Goal: Task Accomplishment & Management: Complete application form

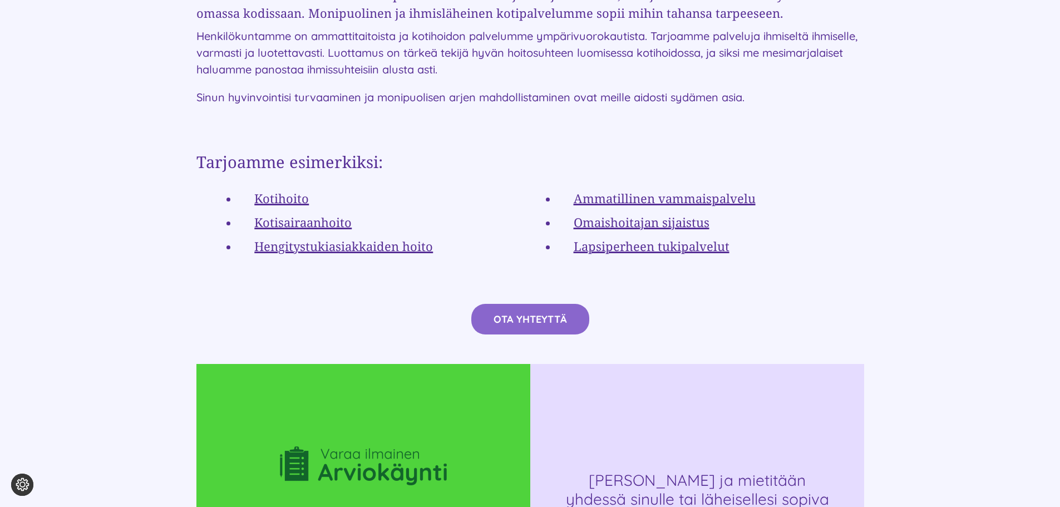
scroll to position [2055, 0]
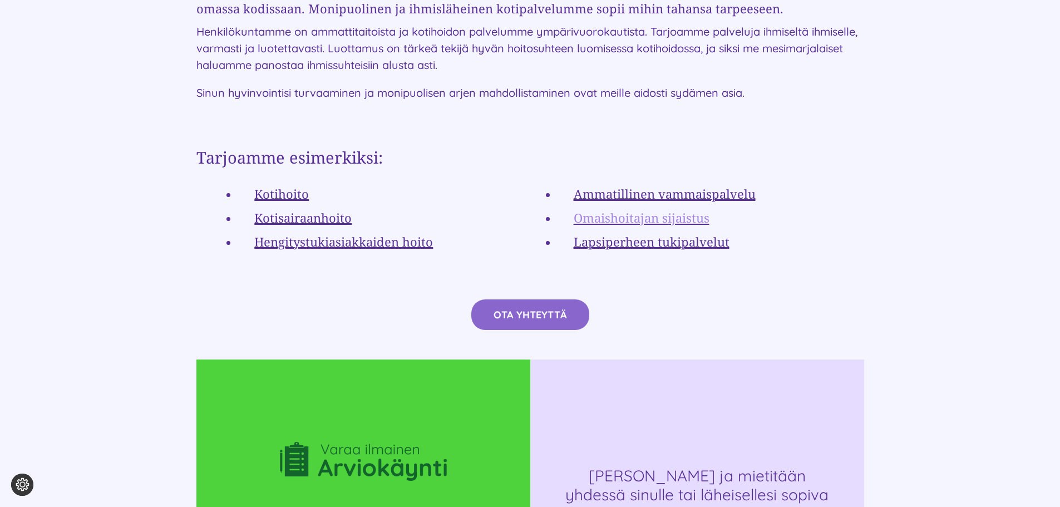
click at [621, 209] on link "Omaishoitajan sijaistus" at bounding box center [642, 217] width 136 height 17
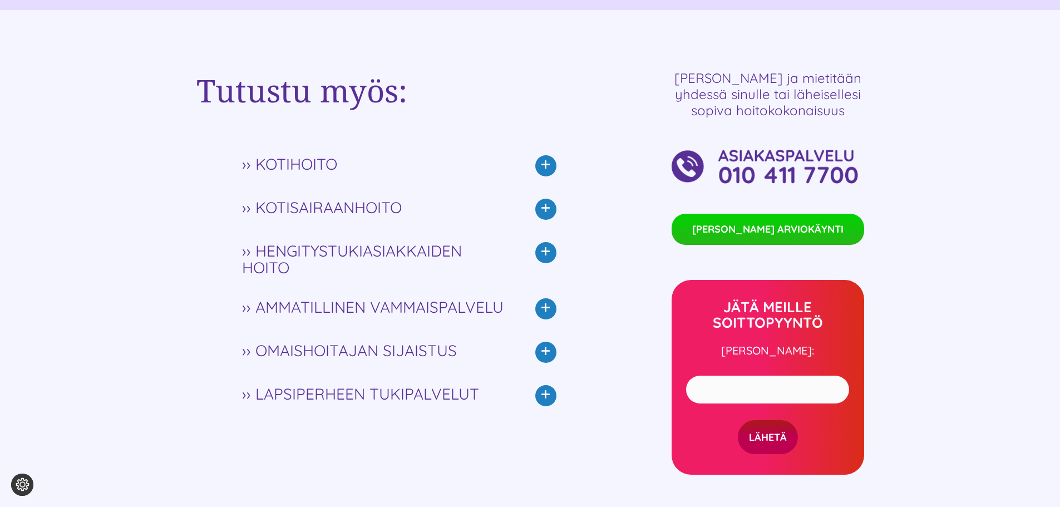
scroll to position [2907, 0]
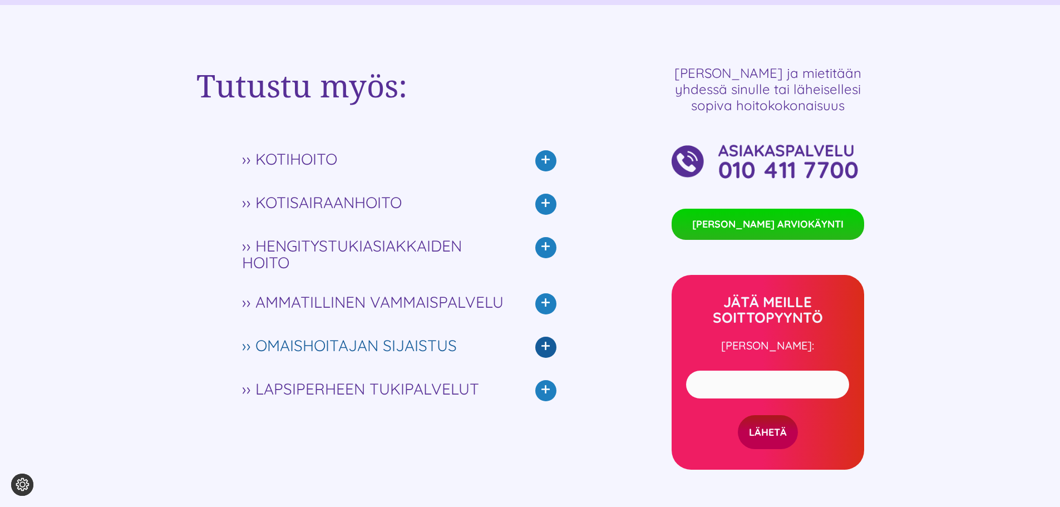
click at [544, 337] on icon at bounding box center [545, 347] width 21 height 21
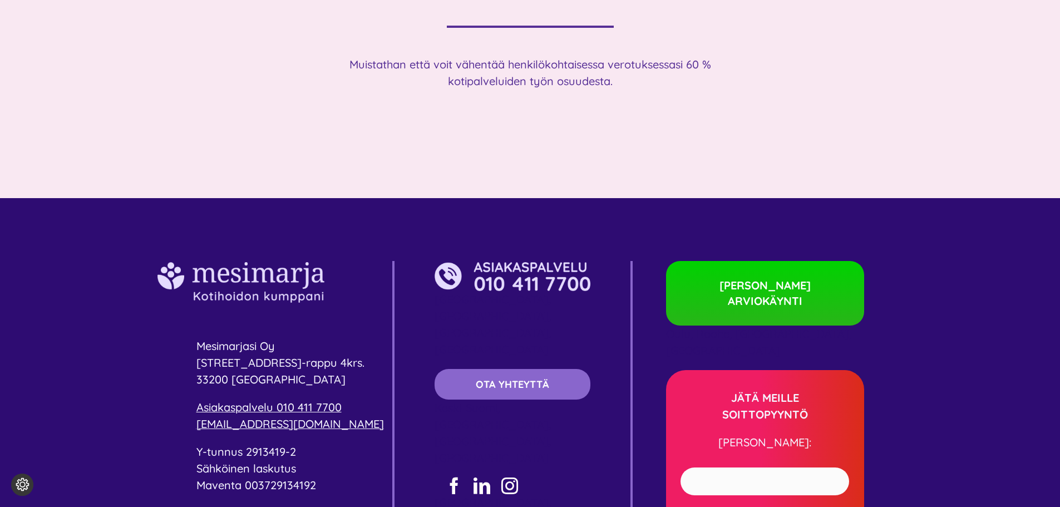
scroll to position [4198, 0]
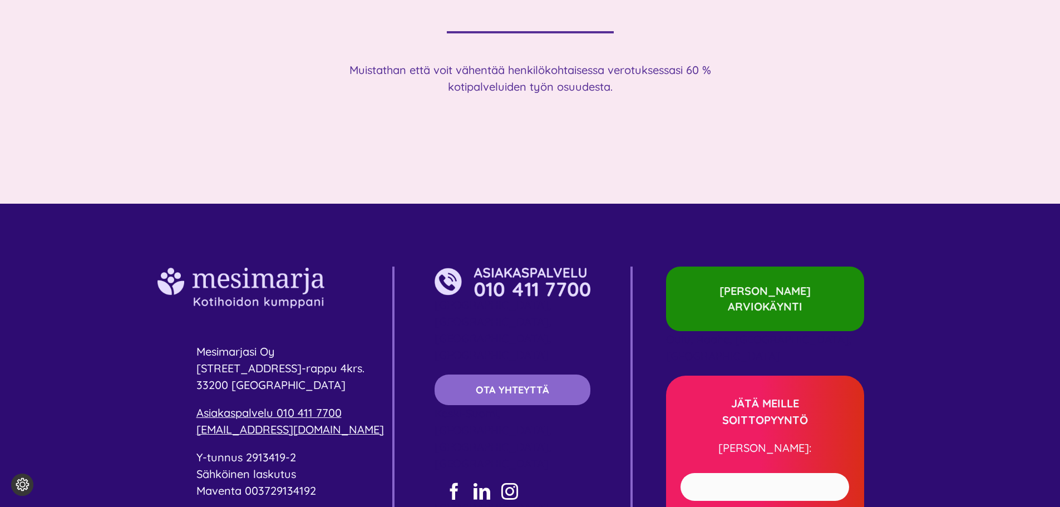
click at [782, 283] on span "[PERSON_NAME] ARVIOKÄYNTI" at bounding box center [765, 298] width 142 height 31
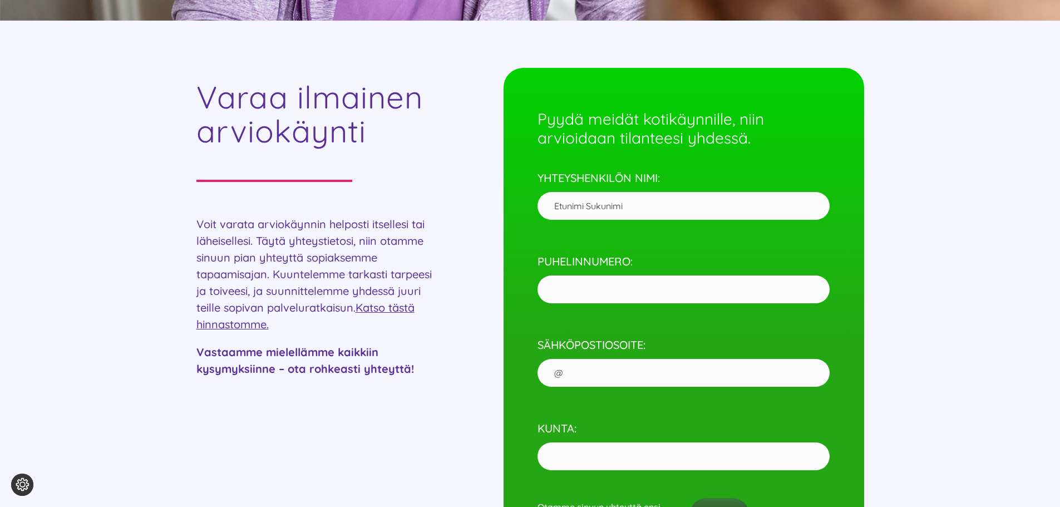
scroll to position [400, 0]
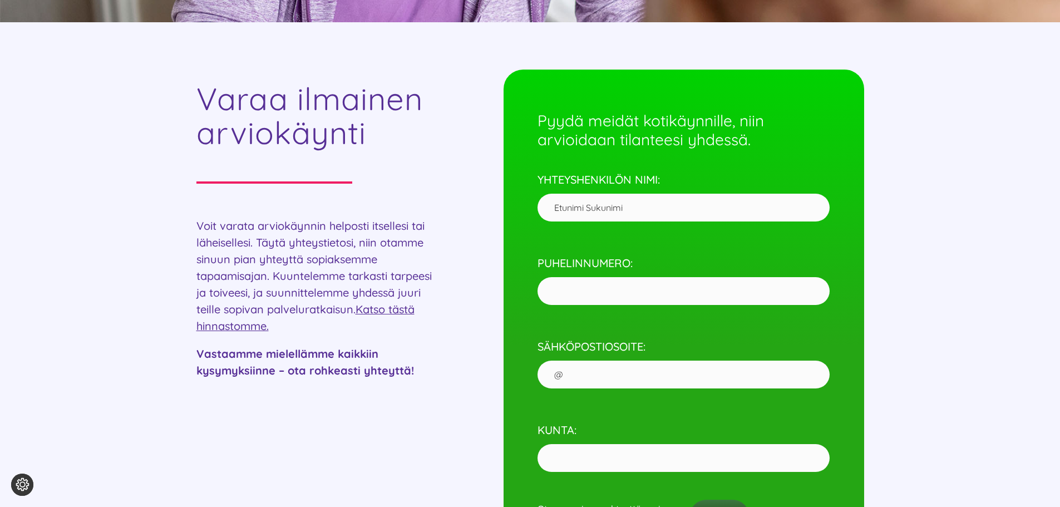
click at [580, 207] on input "YHTEYSHENKILÖN NIMI:" at bounding box center [683, 208] width 292 height 28
type input "Sisko Äyräs-Saarnio"
click at [600, 291] on input "PUHELINNUMERO:" at bounding box center [683, 291] width 292 height 28
click at [602, 373] on input "SÄHKÖPOSTIOSOITE:" at bounding box center [683, 375] width 292 height 28
type input "sisko.ayras.saarnio@gmail.com"
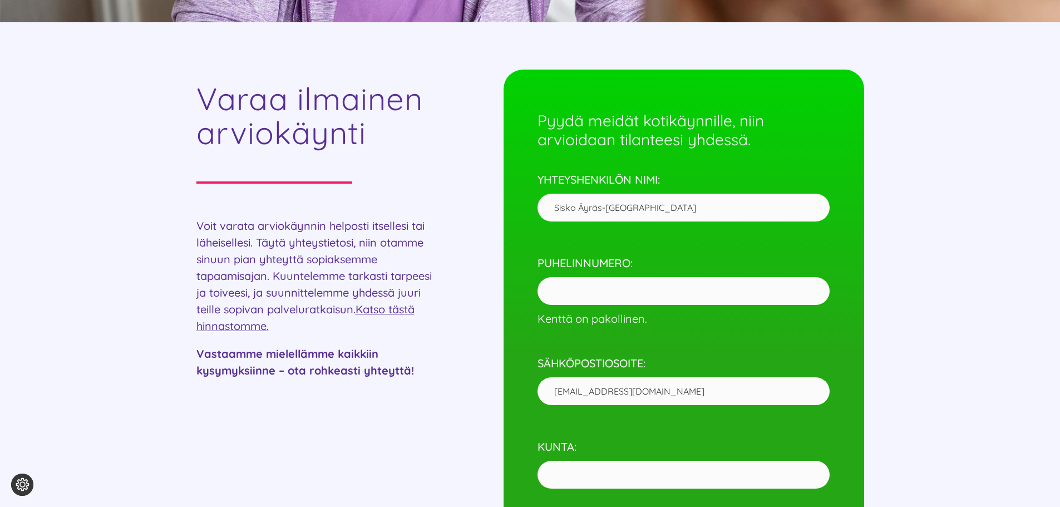
click at [591, 474] on input "KUNTA:" at bounding box center [683, 475] width 292 height 28
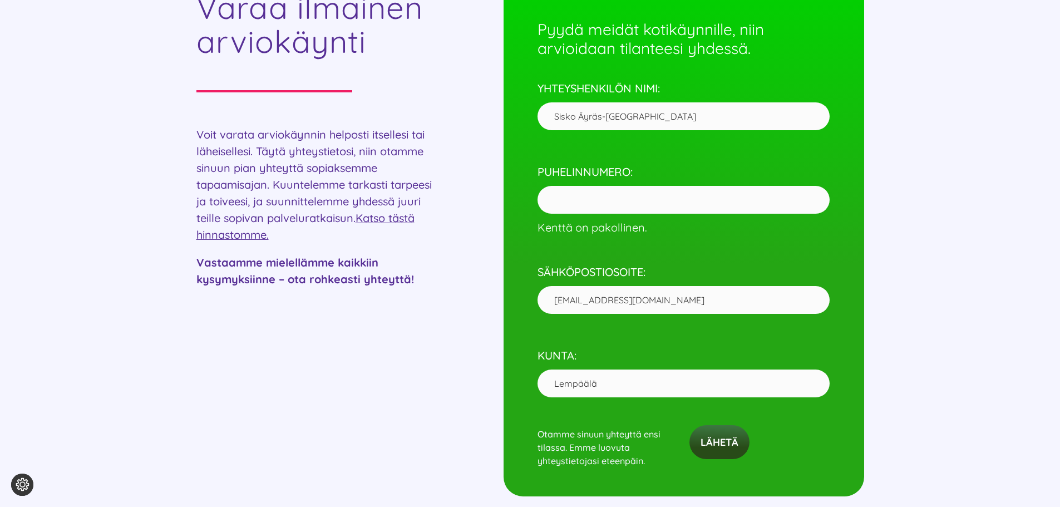
scroll to position [487, 0]
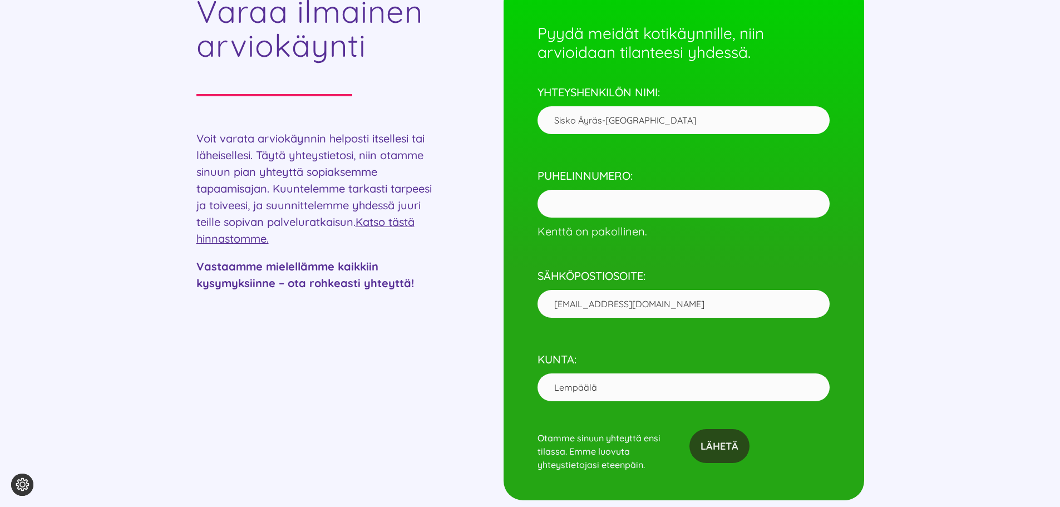
type input "Lempäälä"
click at [725, 453] on input "Lähetä" at bounding box center [719, 446] width 60 height 34
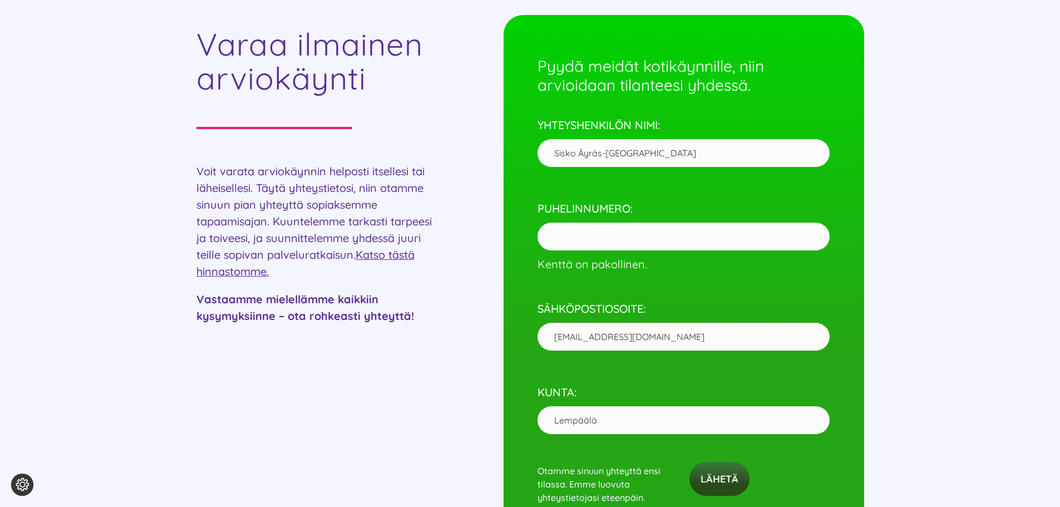
scroll to position [453, 0]
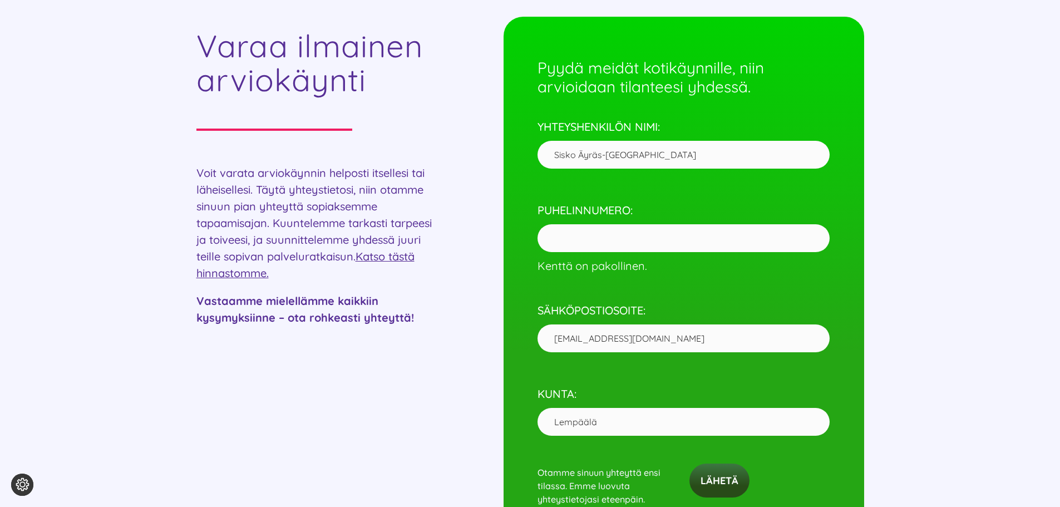
click at [562, 239] on input "PUHELINNUMERO: Kenttä on pakollinen." at bounding box center [683, 238] width 292 height 28
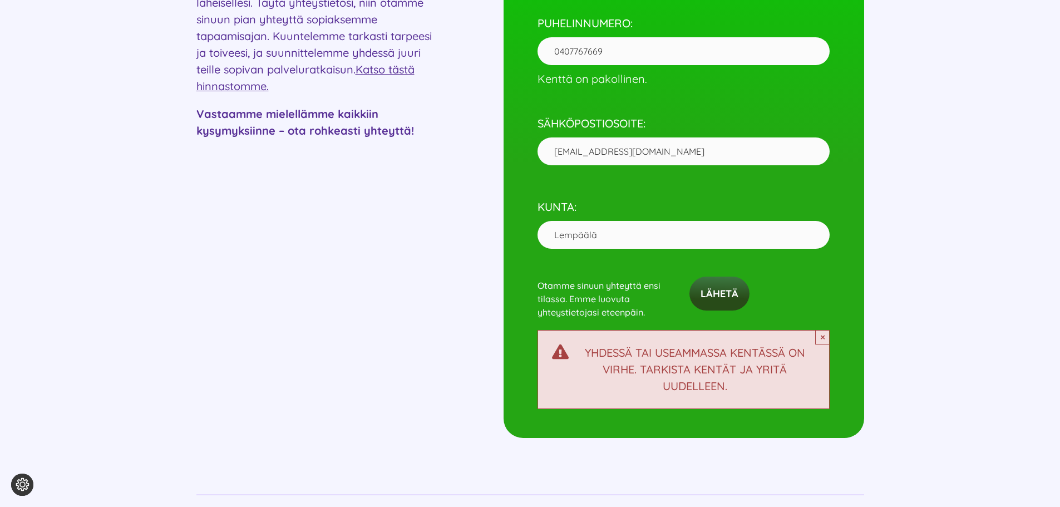
scroll to position [641, 0]
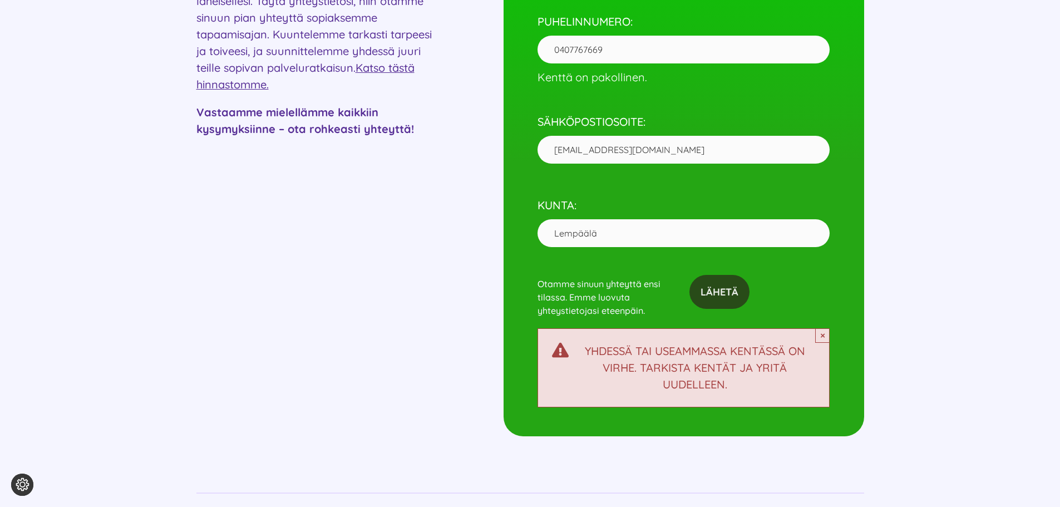
type input "0407767669"
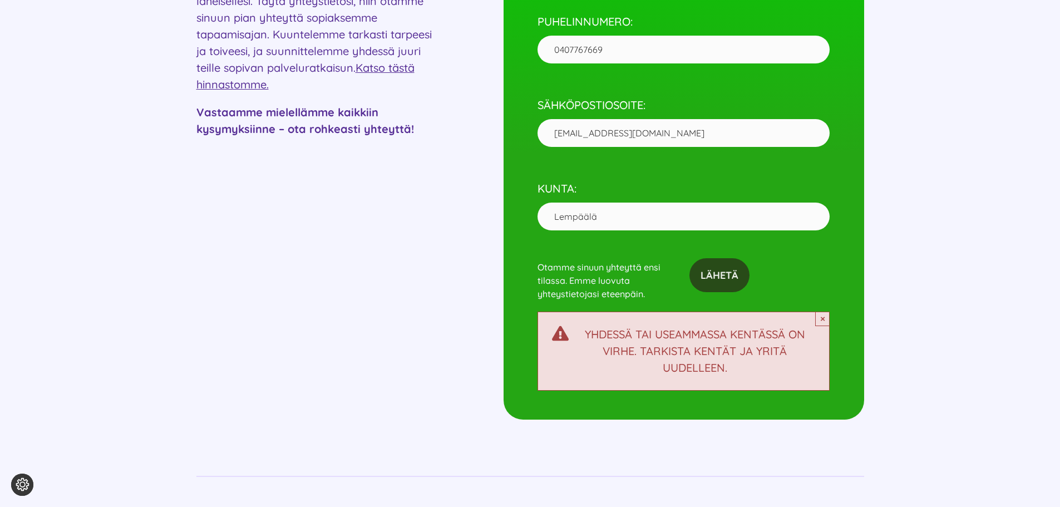
click at [729, 297] on form "Pyydä meidät kotikäynnille, niin arvioidaan tilanteesi yhdessä. YHTEYSHENKILÖN …" at bounding box center [683, 120] width 292 height 539
click at [729, 275] on input "Lähetä" at bounding box center [719, 275] width 60 height 34
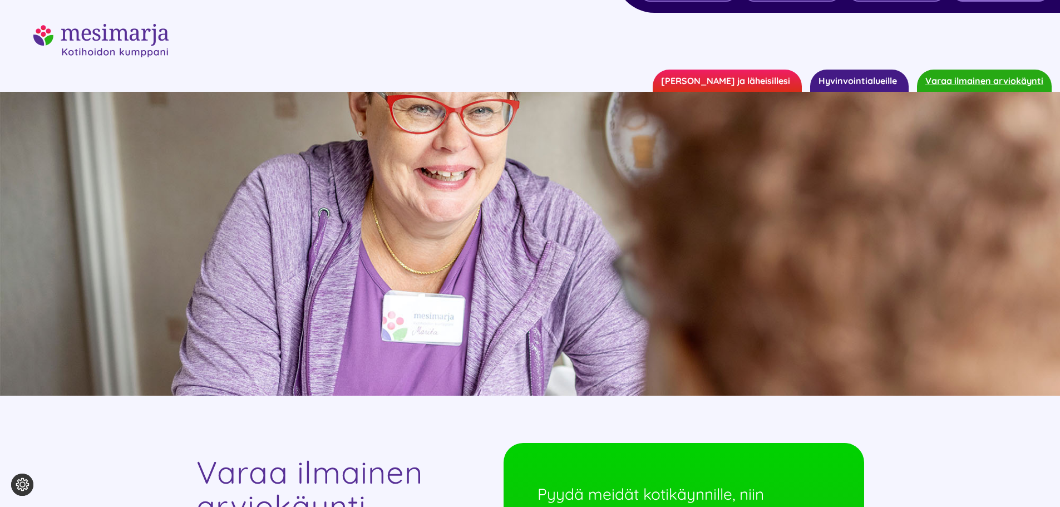
scroll to position [0, 0]
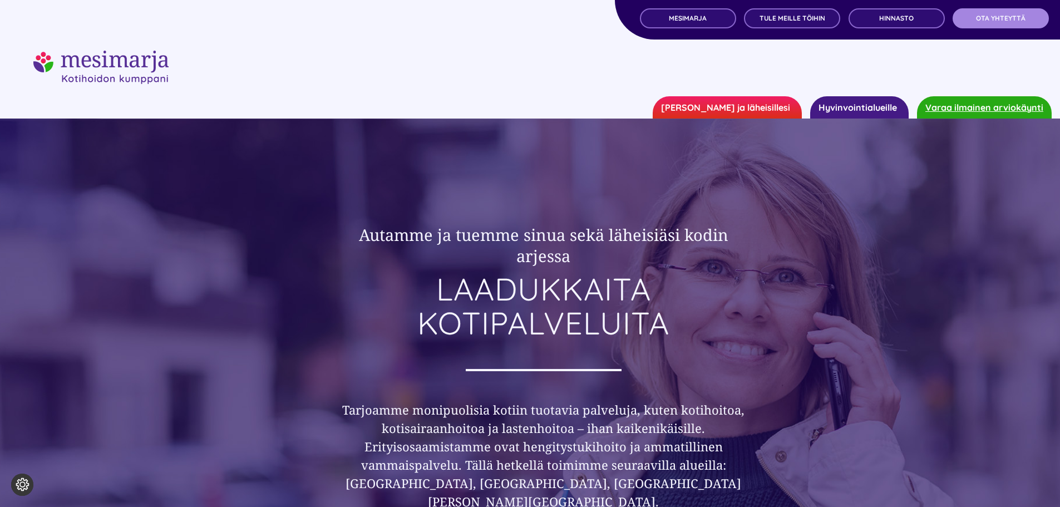
click at [1008, 18] on span "OTA YHTEYTTÄ" at bounding box center [1001, 18] width 50 height 8
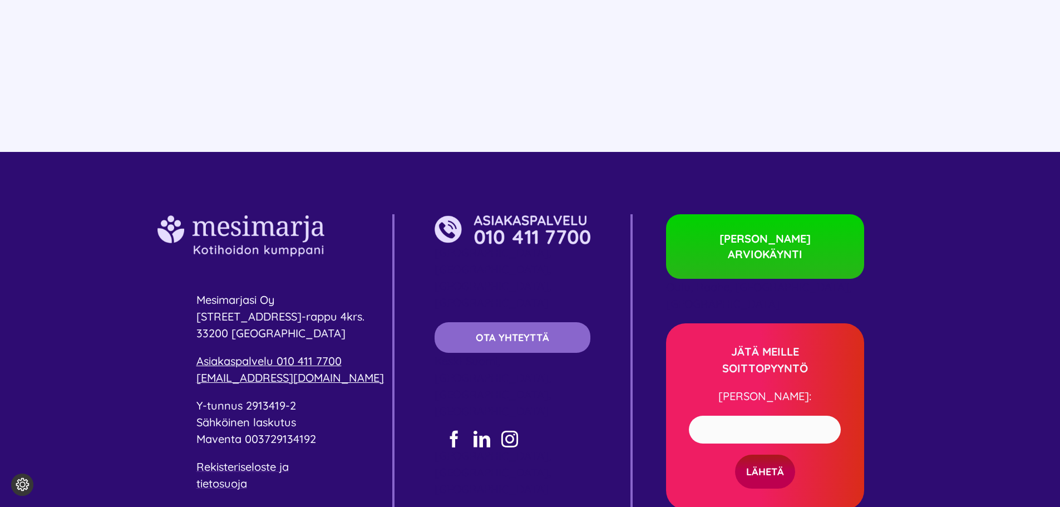
scroll to position [2154, 0]
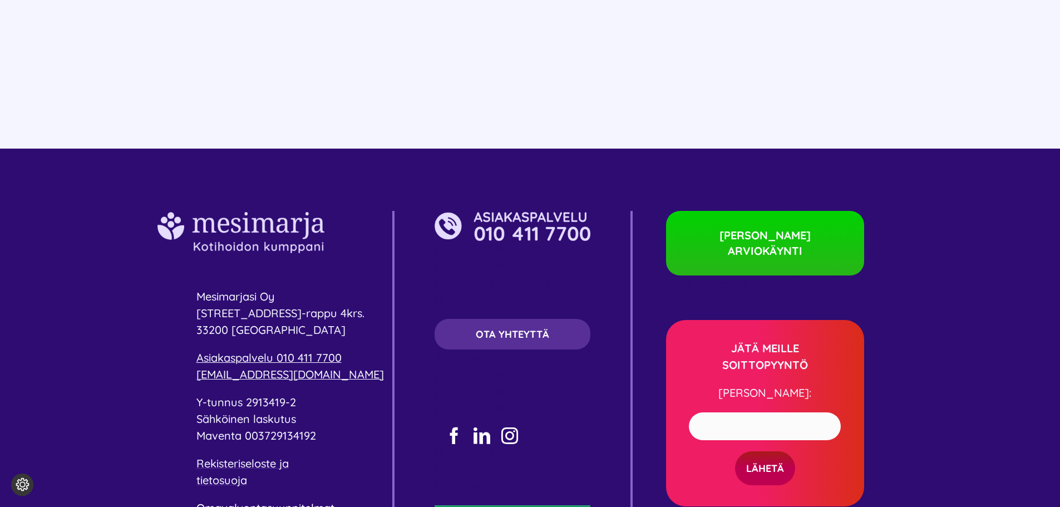
click at [545, 328] on span "OTA YHTEYTTÄ" at bounding box center [512, 334] width 73 height 12
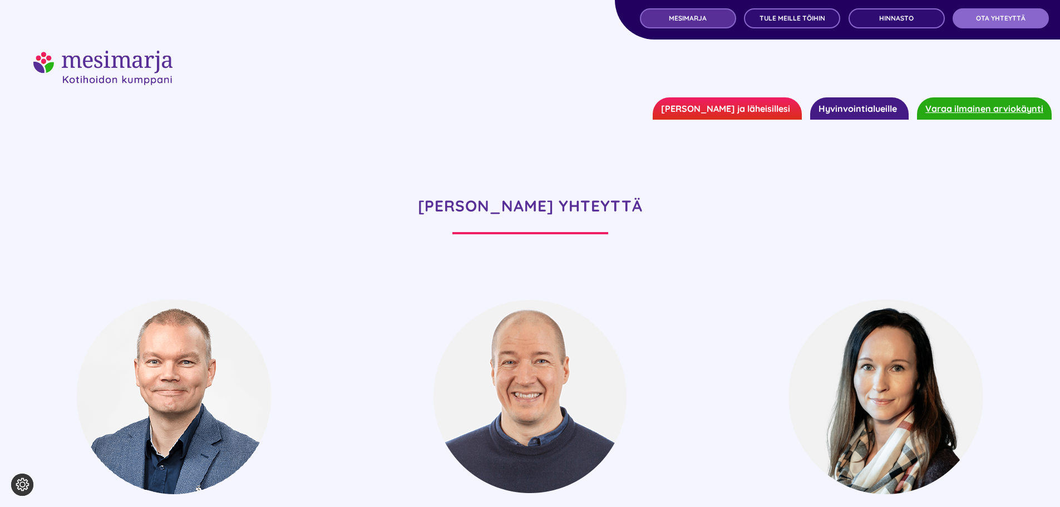
click at [700, 19] on span "MESIMARJA" at bounding box center [688, 18] width 38 height 8
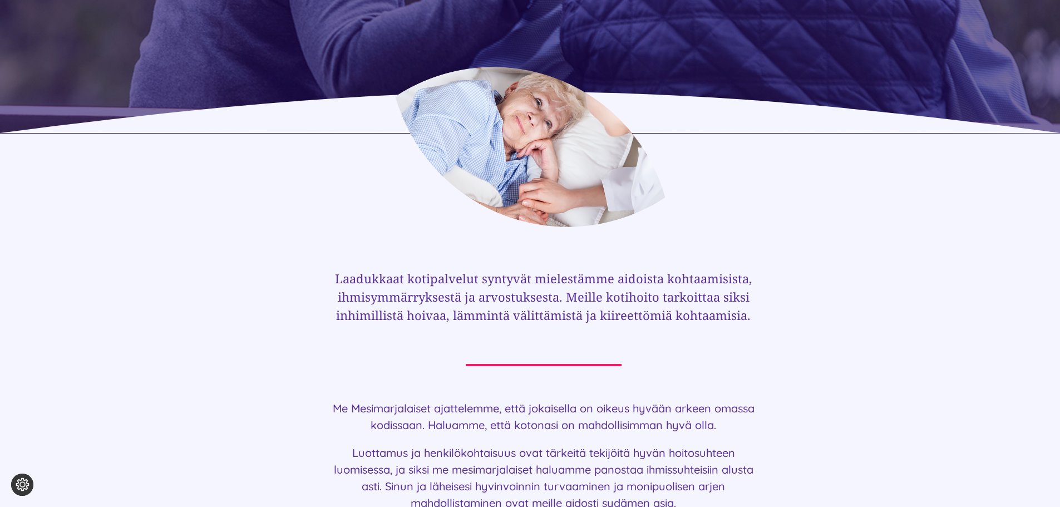
scroll to position [530, 0]
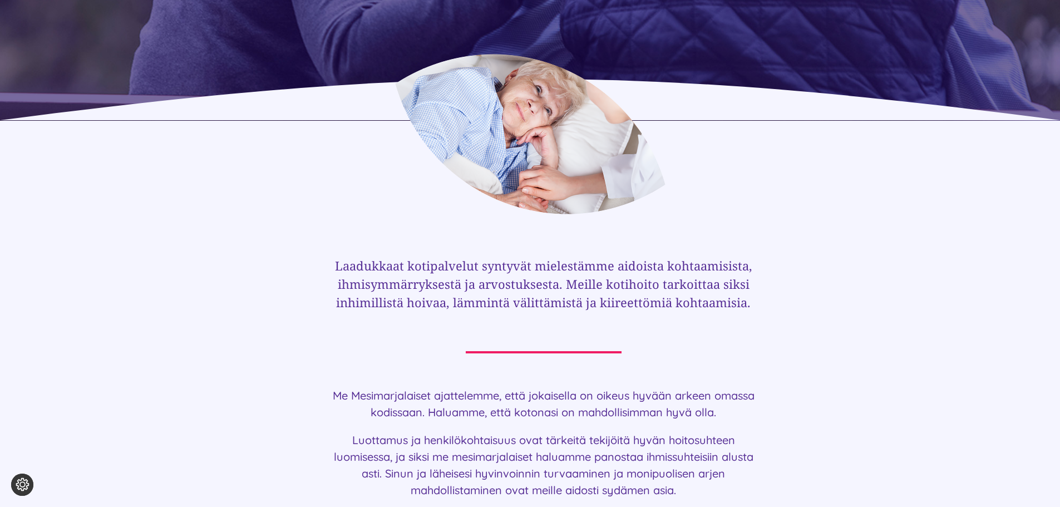
click at [1058, 124] on div at bounding box center [530, 133] width 1060 height 161
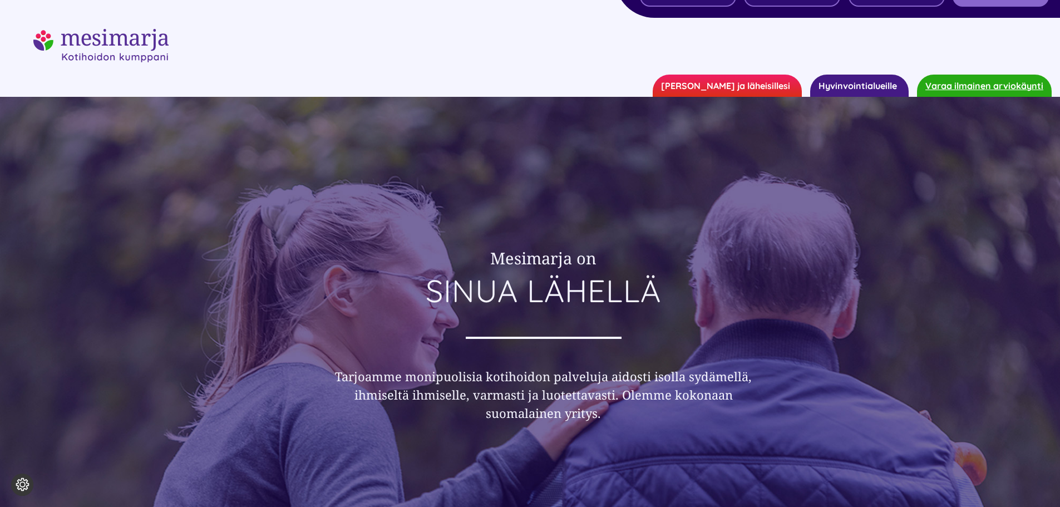
scroll to position [0, 0]
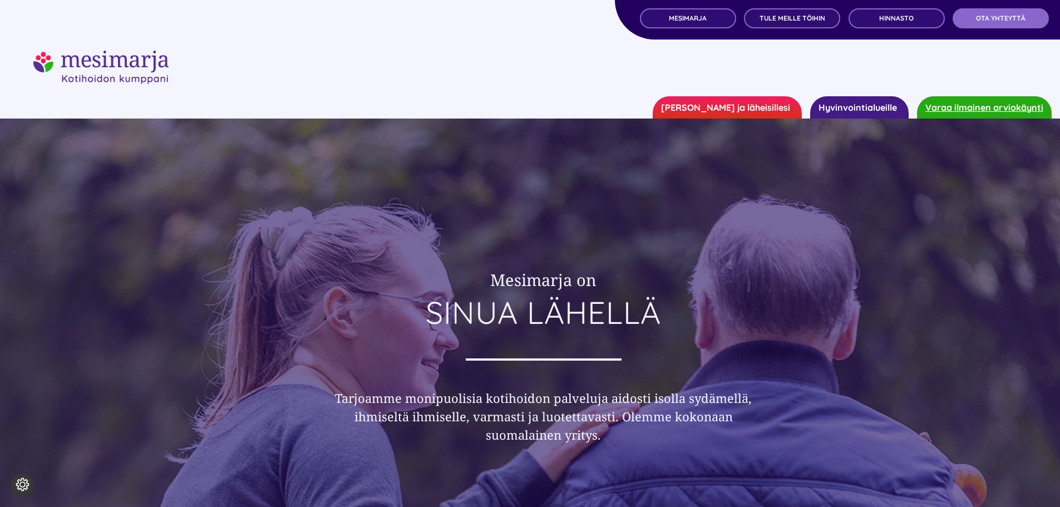
click at [739, 106] on link "[PERSON_NAME] ja läheisillesi" at bounding box center [727, 107] width 149 height 22
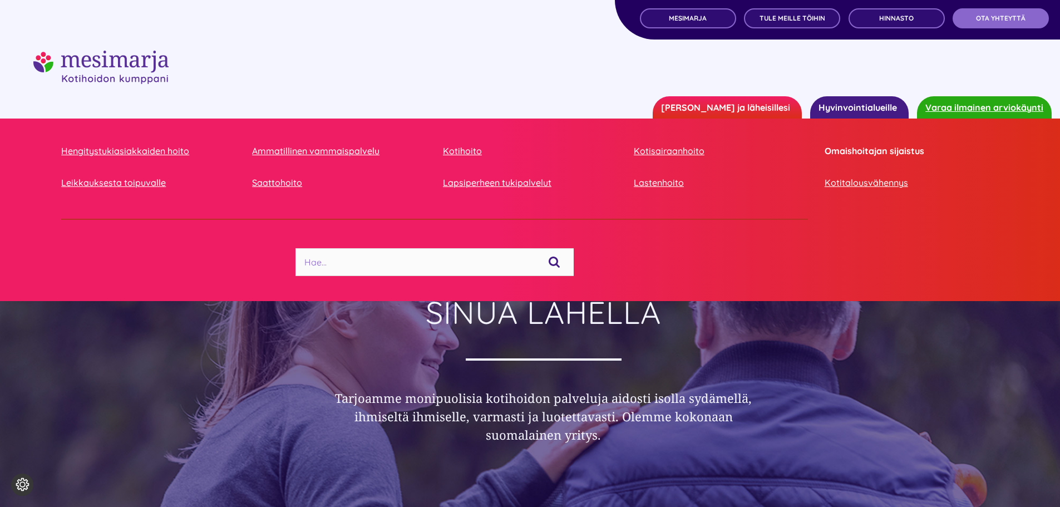
click at [861, 150] on link "Omaishoitajan sijaistus" at bounding box center [912, 151] width 174 height 15
